Goal: Task Accomplishment & Management: Manage account settings

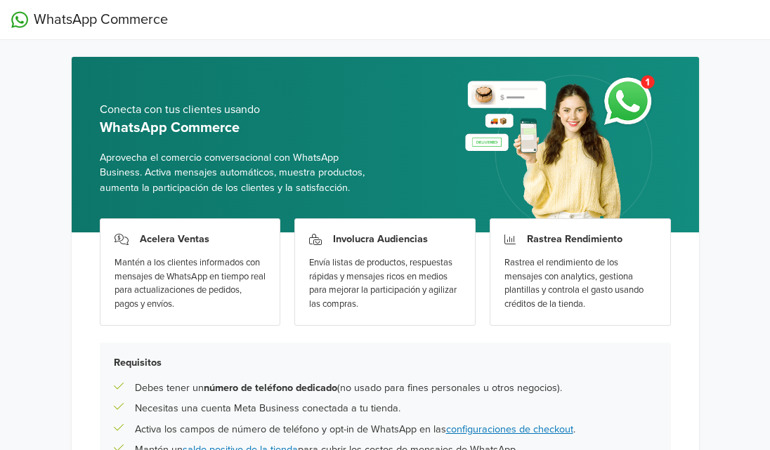
scroll to position [147, 0]
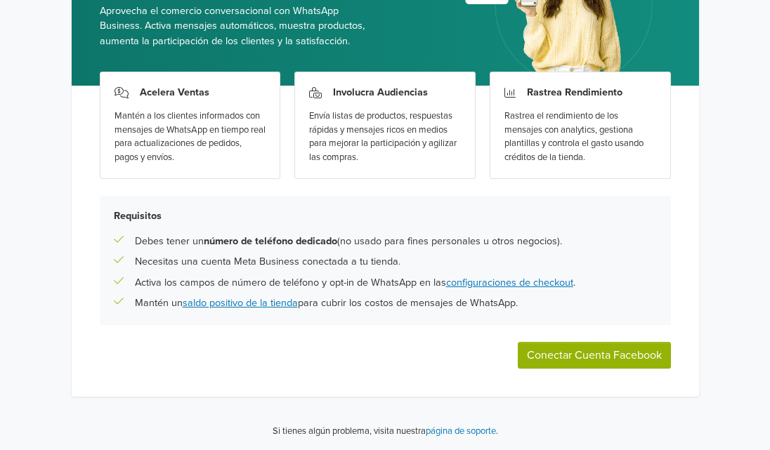
click at [559, 359] on button "Conectar Cuenta Facebook" at bounding box center [594, 355] width 153 height 27
click at [568, 361] on button "Conectar Cuenta Facebook" at bounding box center [594, 355] width 153 height 27
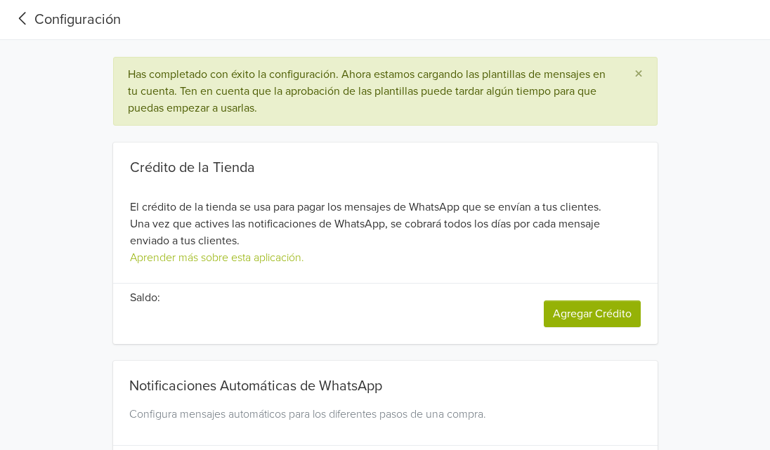
type input "+1"
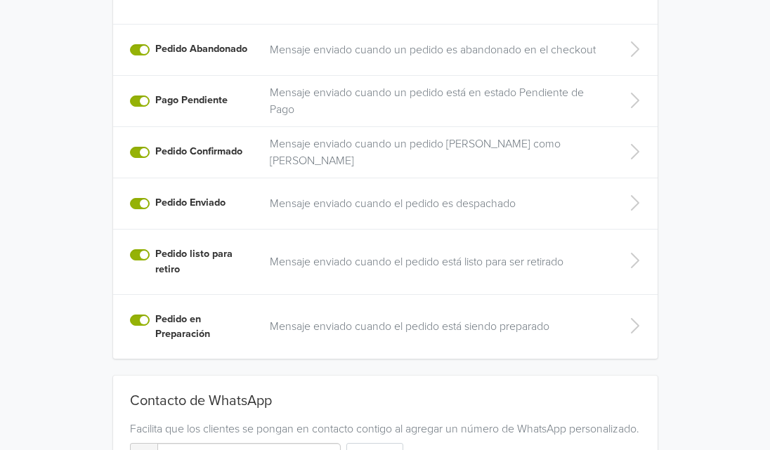
scroll to position [535, 0]
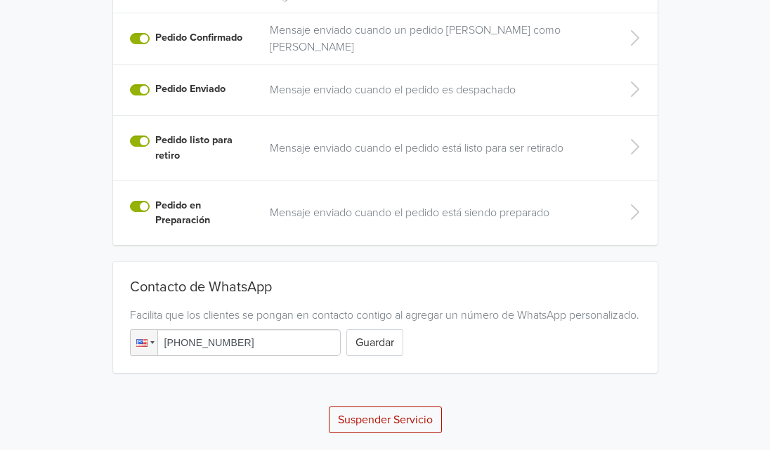
click at [283, 344] on input "[PHONE_NUMBER]" at bounding box center [235, 342] width 211 height 27
drag, startPoint x: 287, startPoint y: 342, endPoint x: 154, endPoint y: 341, distance: 132.7
click at [154, 341] on div "Phone [PHONE_NUMBER]" at bounding box center [235, 342] width 211 height 27
click at [261, 351] on input "[PHONE_NUMBER]" at bounding box center [235, 342] width 211 height 27
click at [376, 348] on button "Guardar" at bounding box center [374, 342] width 57 height 27
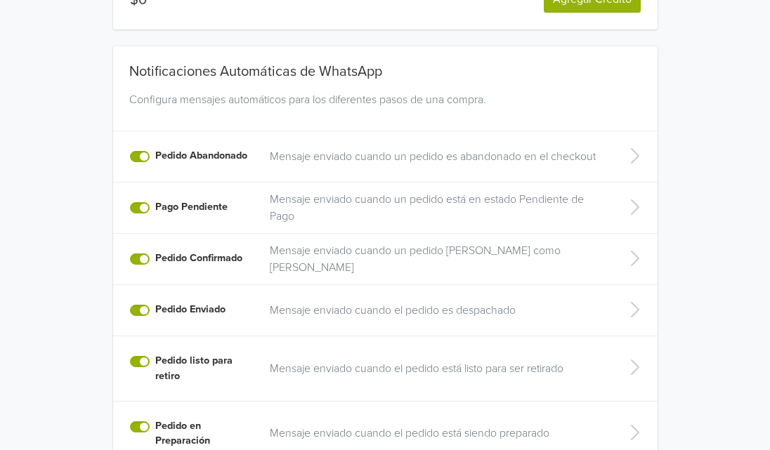
scroll to position [501, 0]
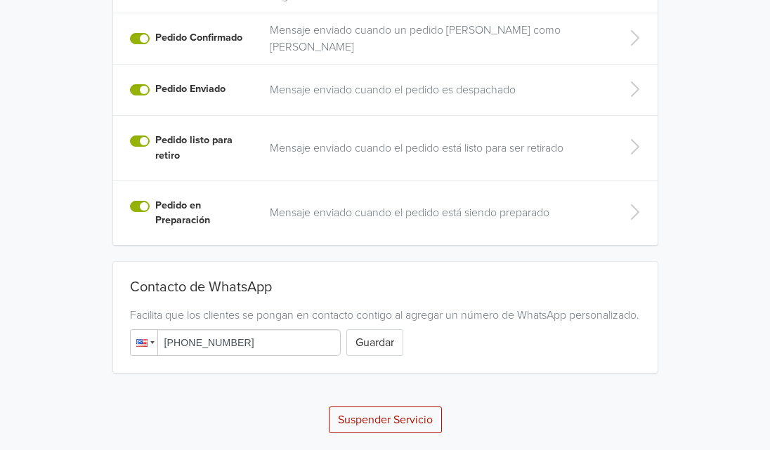
click at [153, 346] on div at bounding box center [144, 342] width 27 height 25
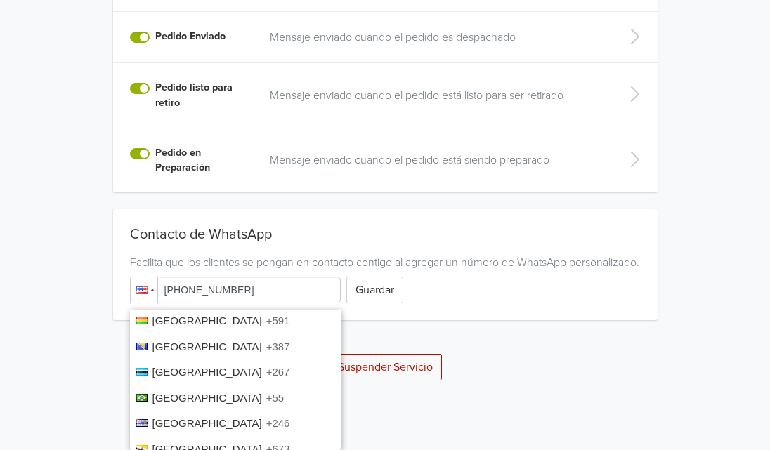
scroll to position [935, 0]
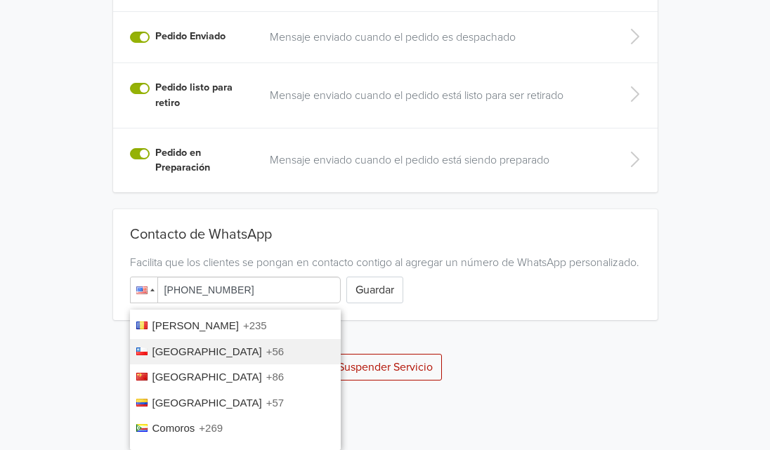
click at [169, 346] on span "[GEOGRAPHIC_DATA]" at bounding box center [207, 352] width 110 height 12
type input "[PHONE_NUMBER]"
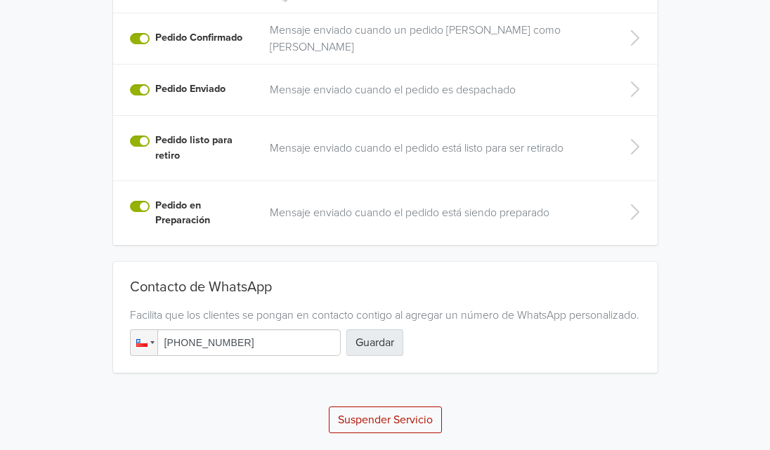
click at [372, 343] on button "Guardar" at bounding box center [374, 342] width 57 height 27
drag, startPoint x: 164, startPoint y: 341, endPoint x: 282, endPoint y: 341, distance: 118.0
click at [282, 341] on input "[PHONE_NUMBER]" at bounding box center [235, 342] width 211 height 27
click at [173, 350] on input "[PHONE_NUMBER]" at bounding box center [235, 342] width 211 height 27
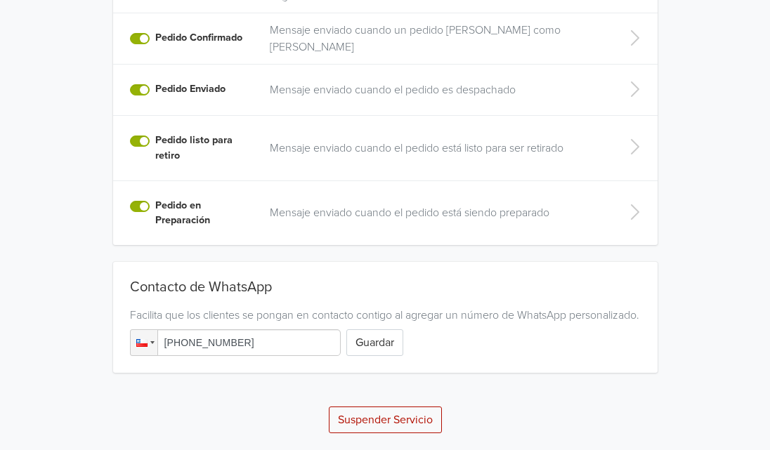
drag, startPoint x: 164, startPoint y: 346, endPoint x: 283, endPoint y: 343, distance: 118.7
click at [283, 343] on input "[PHONE_NUMBER]" at bounding box center [235, 342] width 211 height 27
drag, startPoint x: 244, startPoint y: 343, endPoint x: 198, endPoint y: 350, distance: 46.2
click at [203, 345] on input "[PHONE_NUMBER]" at bounding box center [235, 342] width 211 height 27
drag, startPoint x: 162, startPoint y: 339, endPoint x: 291, endPoint y: 340, distance: 129.2
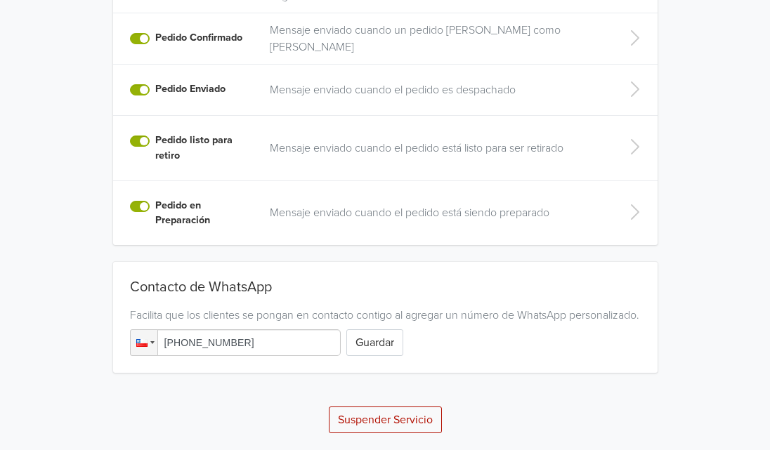
click at [291, 340] on input "[PHONE_NUMBER]" at bounding box center [235, 342] width 211 height 27
drag, startPoint x: 275, startPoint y: 343, endPoint x: 121, endPoint y: 340, distance: 154.5
click at [101, 340] on div "Contacto de WhatsApp Facilita que los clientes se pongan en contacto contigo al…" at bounding box center [384, 309] width 653 height 128
